Goal: Obtain resource: Obtain resource

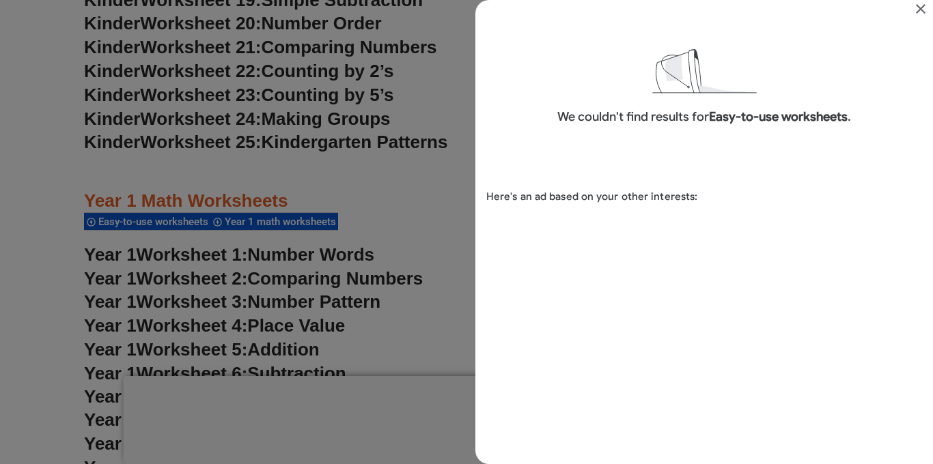
click at [918, 9] on icon "Close" at bounding box center [920, 9] width 16 height 16
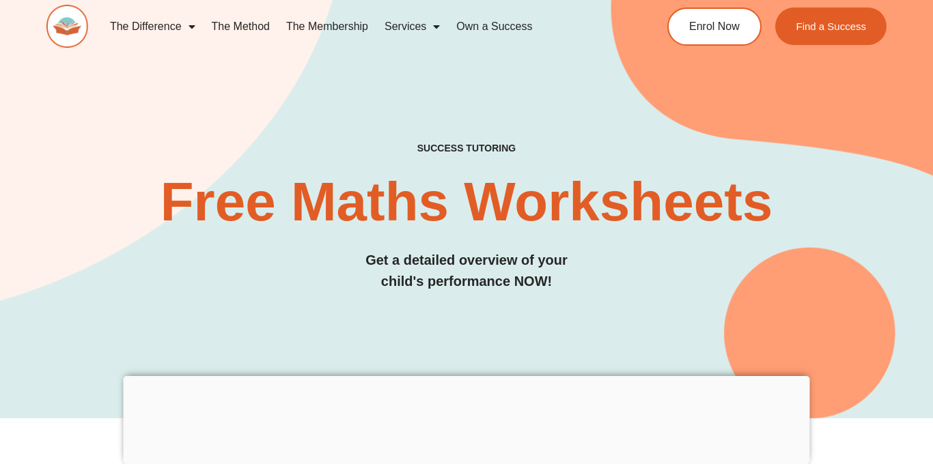
scroll to position [1123, 0]
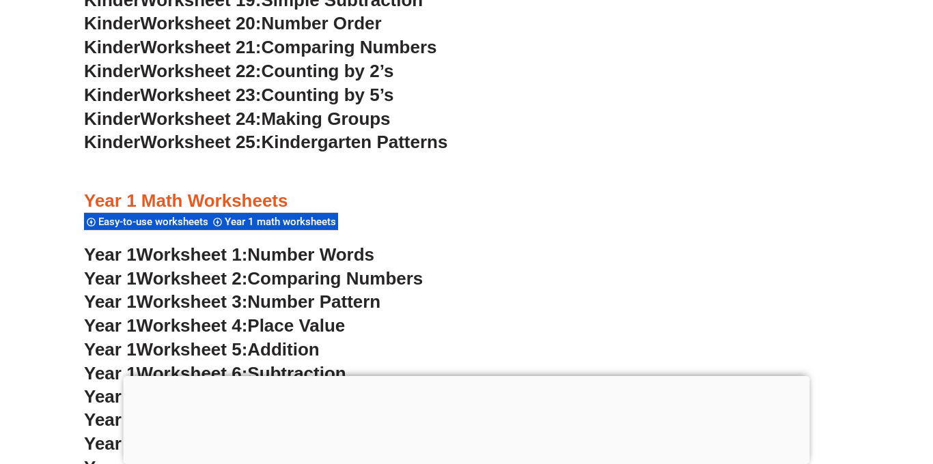
click at [261, 228] on span "Year 1 math worksheets" at bounding box center [282, 222] width 115 height 12
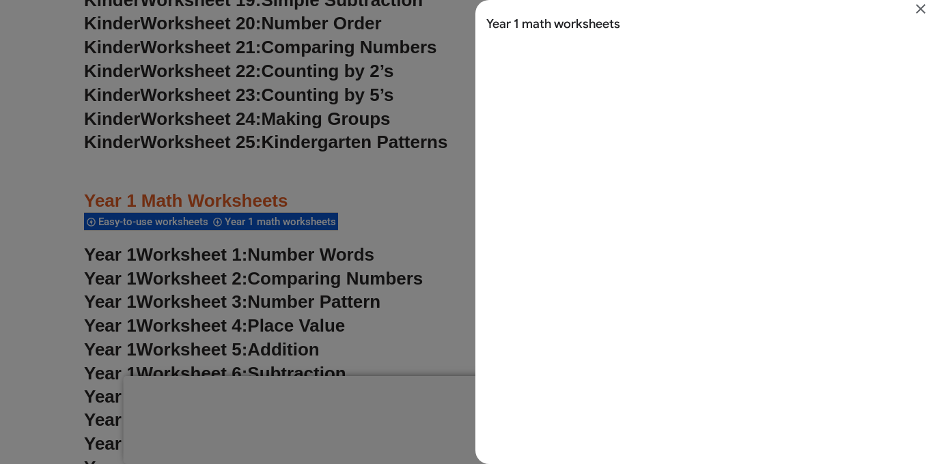
scroll to position [0, 0]
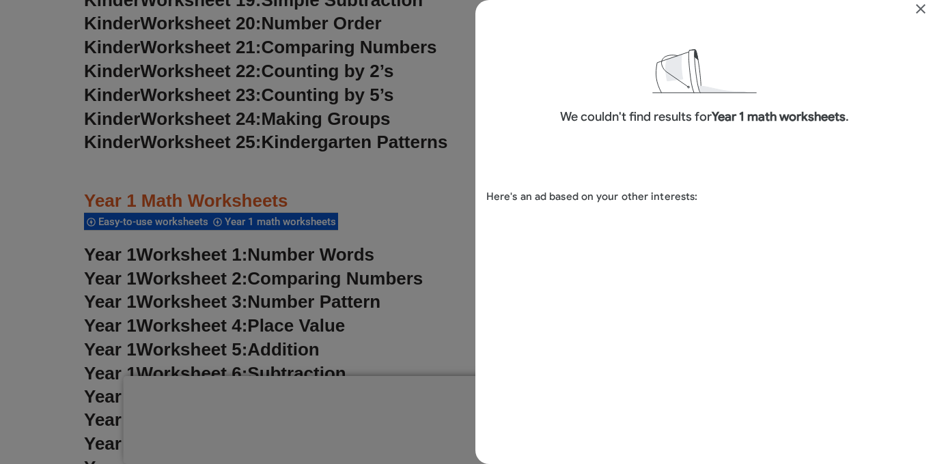
click at [924, 17] on div "We couldn't find results for Year 1 math worksheets ." at bounding box center [703, 74] width 457 height 117
click at [921, 10] on icon "Close" at bounding box center [921, 9] width 10 height 10
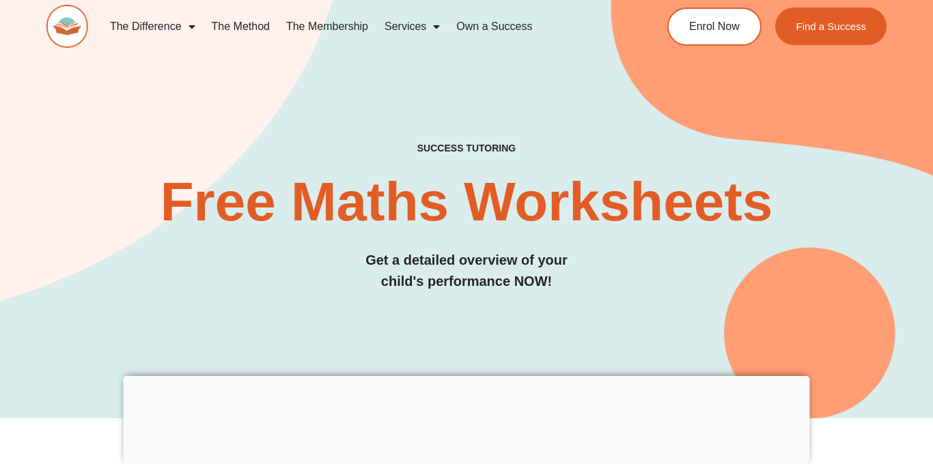
scroll to position [1123, 0]
